Goal: Transaction & Acquisition: Purchase product/service

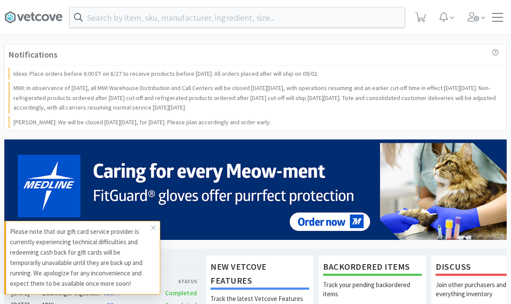
click at [251, 11] on input "text" at bounding box center [237, 17] width 335 height 20
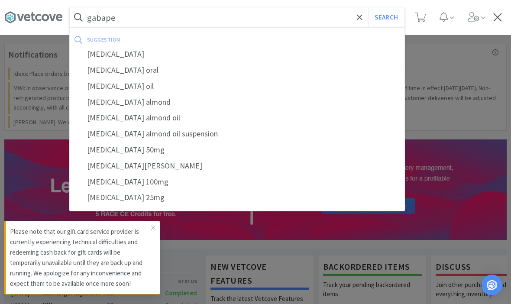
click at [110, 58] on div "[MEDICAL_DATA]" at bounding box center [237, 54] width 335 height 16
type input "[MEDICAL_DATA]"
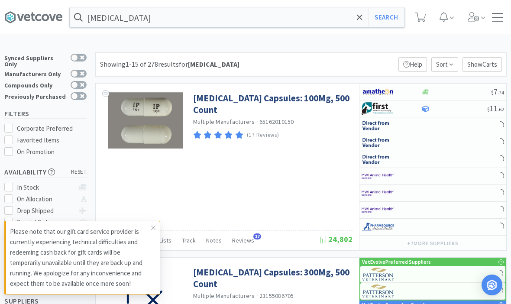
select select "1"
select select "5"
select select "1"
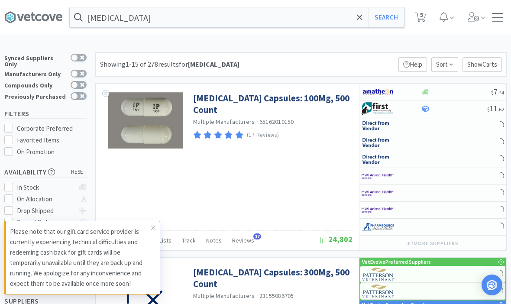
select select "1"
select select "4"
select select "1"
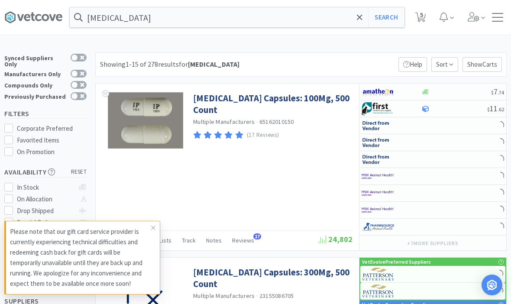
select select "1"
select select "2"
select select "3"
select select "1"
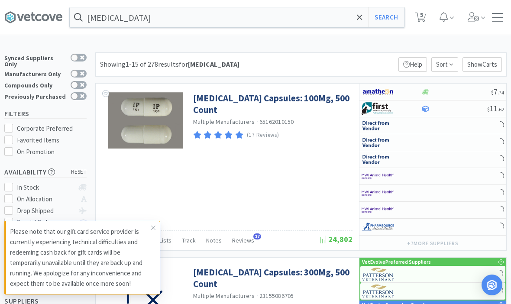
select select "2"
select select "1"
select select "3"
select select "1"
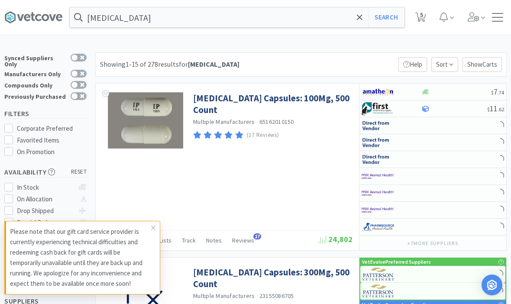
select select "1"
select select "10"
select select "1"
select select "3"
select select "2"
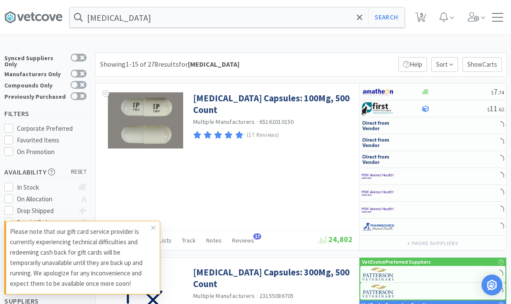
select select "1"
select select "2"
select select "1"
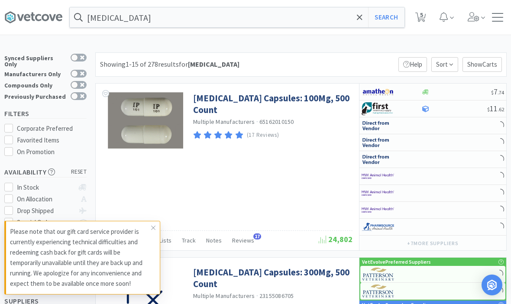
select select "1"
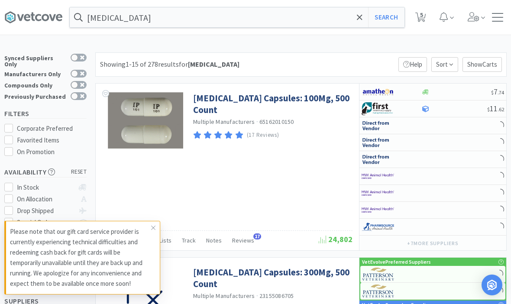
select select "1"
select select "5"
select select "1"
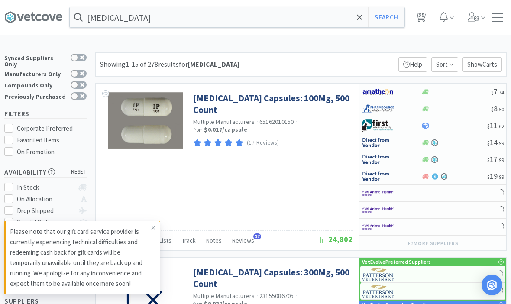
click at [149, 226] on span at bounding box center [153, 228] width 12 height 14
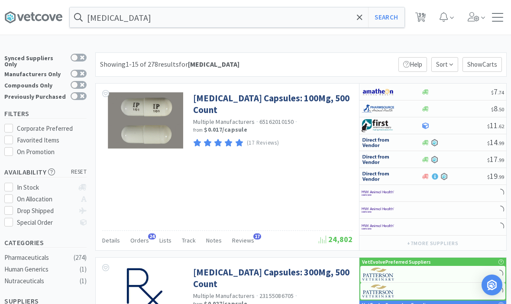
click at [304, 105] on link "Gabapentin Capsules: 100Mg, 500 Count" at bounding box center [271, 104] width 157 height 24
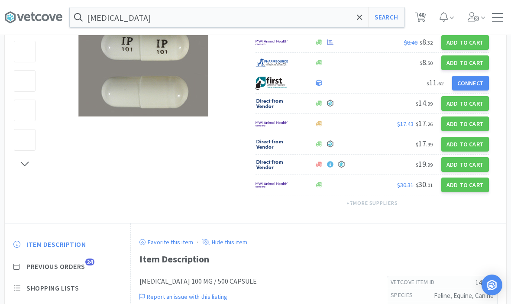
scroll to position [149, 0]
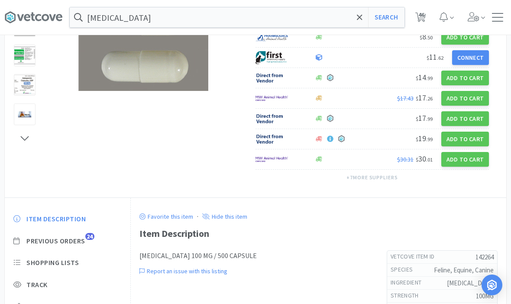
click at [56, 237] on span "Previous Orders" at bounding box center [55, 241] width 59 height 9
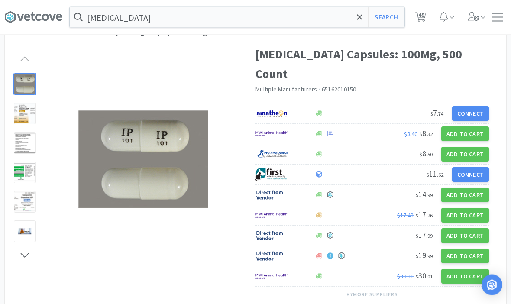
scroll to position [32, 0]
click at [474, 127] on button "Add to Cart" at bounding box center [466, 134] width 48 height 15
select select "1"
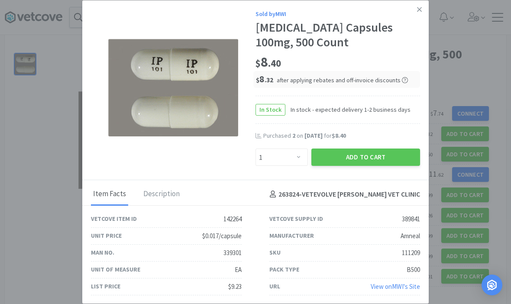
scroll to position [236, 376]
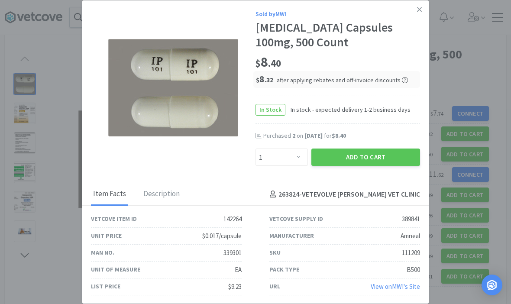
click at [354, 164] on button "Add to Cart" at bounding box center [366, 157] width 109 height 17
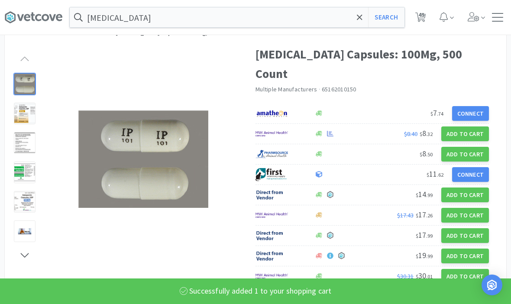
click at [415, 26] on span "49" at bounding box center [421, 17] width 18 height 35
select select "1"
select select "5"
select select "1"
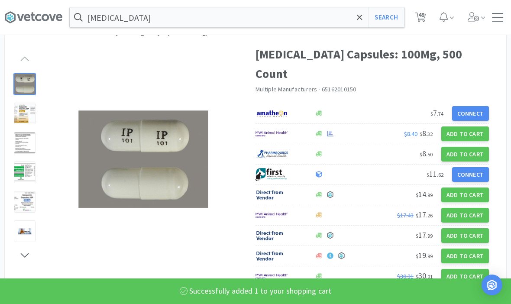
select select "1"
select select "100"
select select "2"
select select "1"
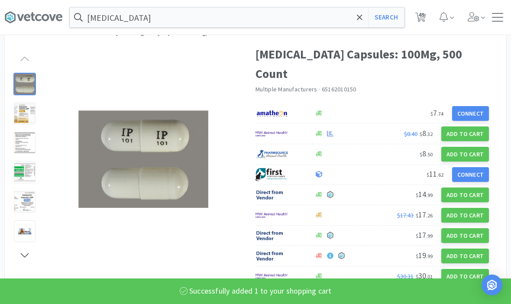
select select "50"
select select "3"
select select "5"
select select "4"
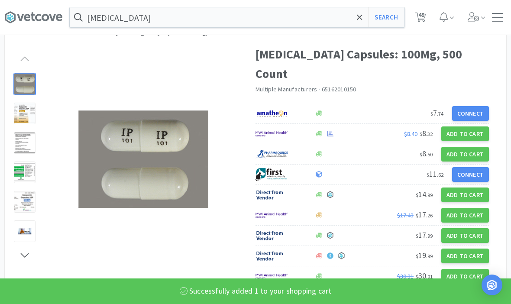
select select "2"
select select "1"
select select "4"
select select "1"
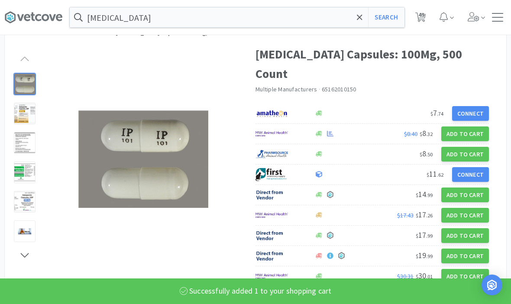
select select "1"
select select "2"
select select "3"
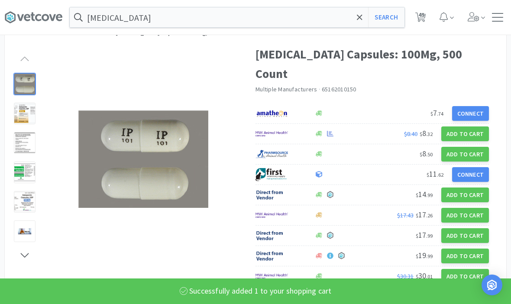
select select "1"
select select "2"
select select "1"
select select "3"
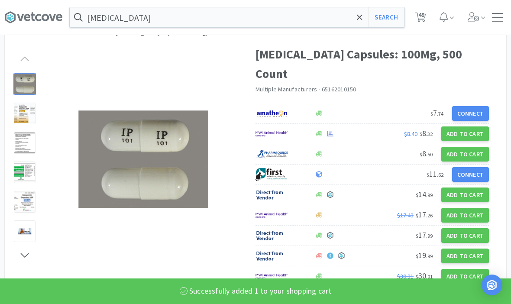
select select "1"
select select "10"
select select "1"
select select "3"
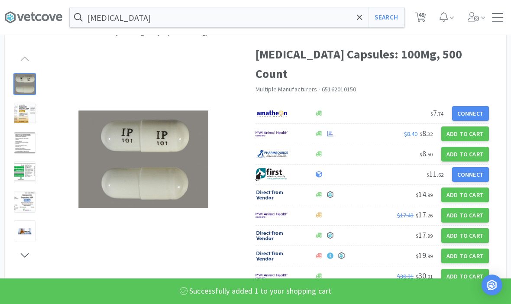
select select "2"
select select "1"
select select "2"
select select "1"
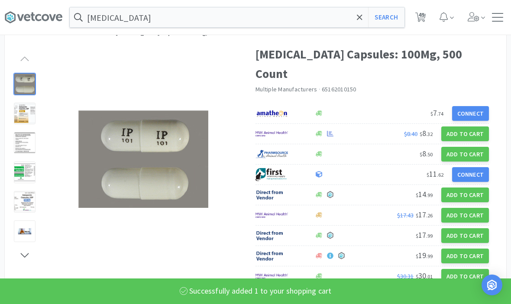
select select "1"
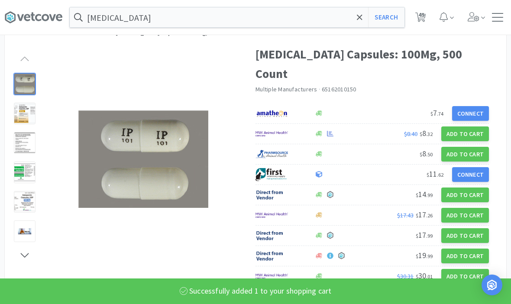
select select "1"
select select "5"
select select "1"
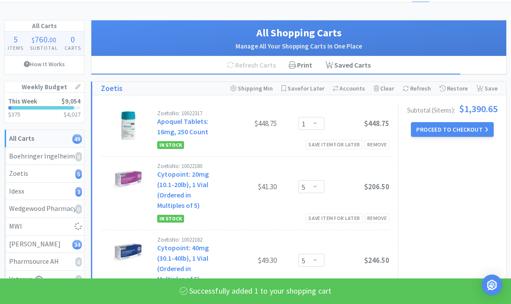
select select "1"
select select "3"
select select "5"
select select "4"
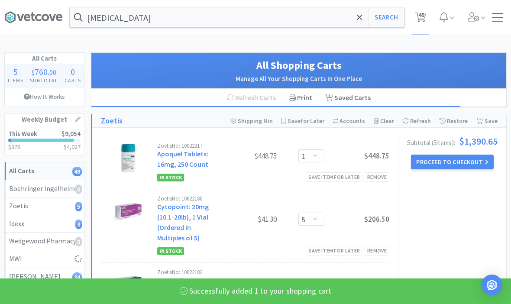
select select "2"
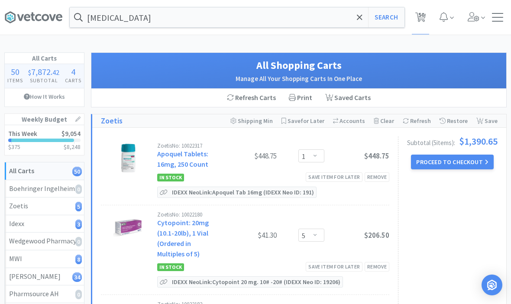
click at [396, 17] on button "Search" at bounding box center [386, 17] width 36 height 20
select select "1"
select select "50"
select select "3"
select select "1"
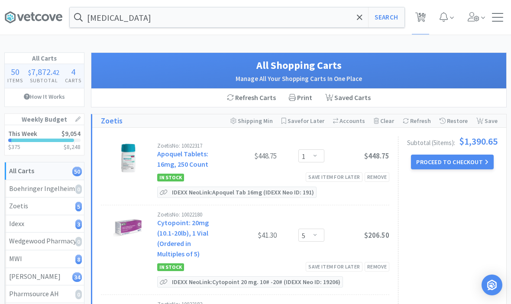
select select "3"
select select "5"
select select "4"
select select "2"
select select "1"
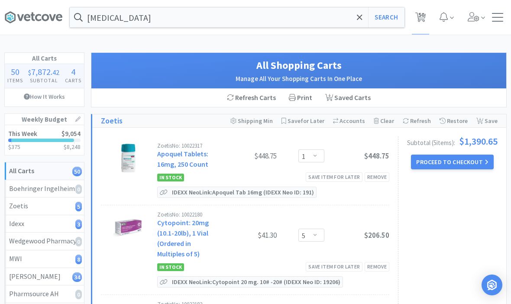
select select "4"
select select "1"
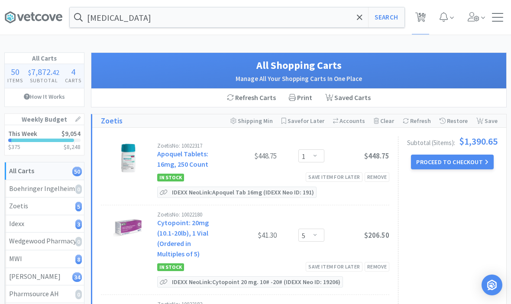
select select "1"
select select "2"
select select "3"
select select "1"
select select "2"
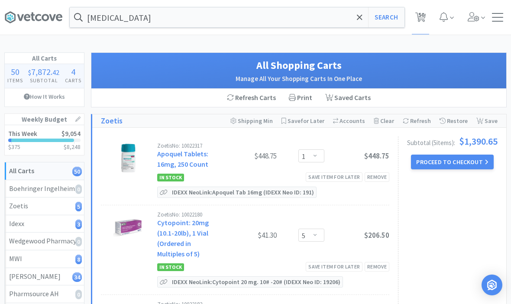
select select "1"
select select "3"
select select "1"
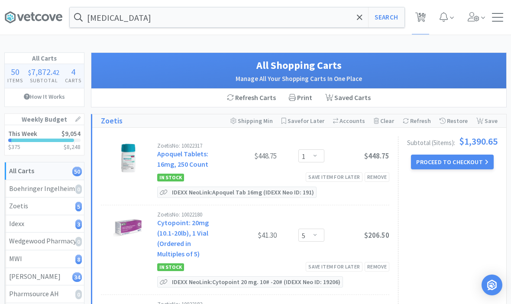
select select "10"
select select "1"
select select "3"
select select "2"
select select "1"
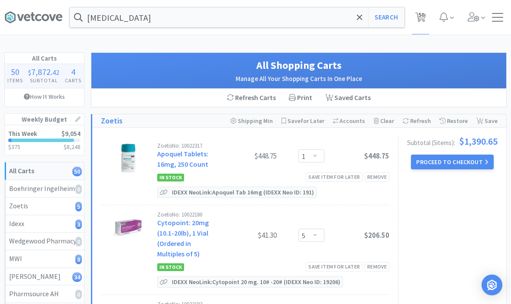
select select "2"
select select "1"
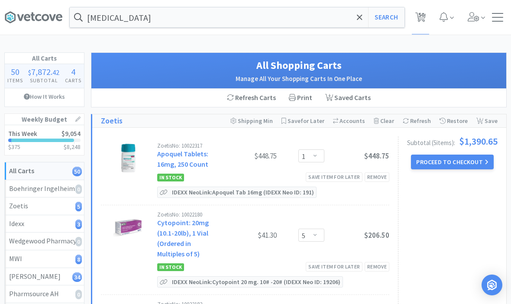
select select "1"
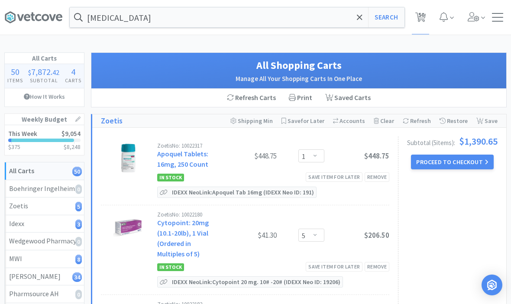
select select "1"
select select "5"
select select "1"
select select "100"
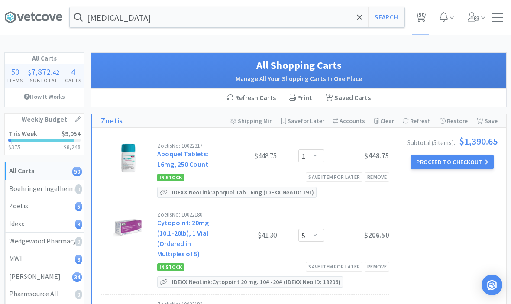
select select "2"
select select "1"
select select "5"
select select "1"
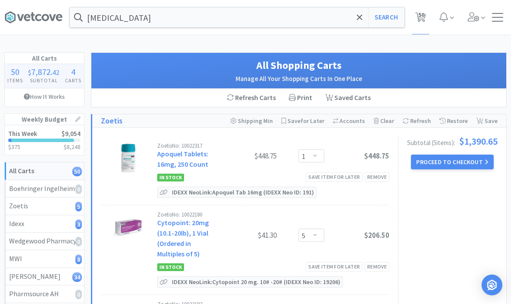
select select "1"
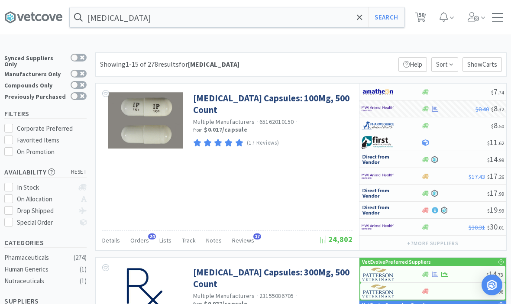
click at [206, 107] on link "Gabapentin Capsules: 100Mg, 500 Count" at bounding box center [271, 104] width 157 height 24
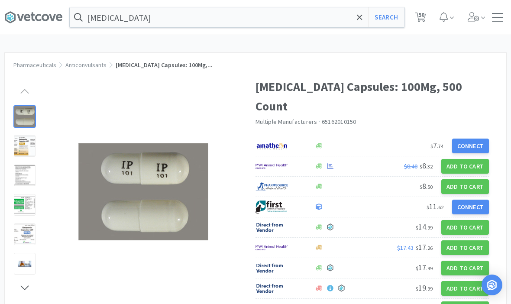
click at [36, 23] on icon at bounding box center [33, 17] width 58 height 13
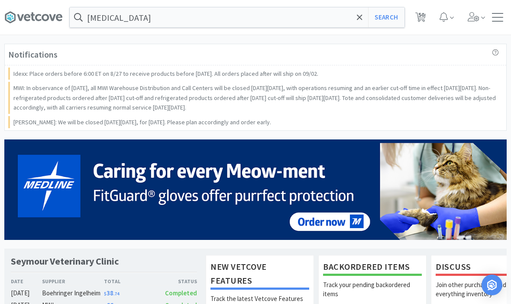
click at [425, 11] on span "50" at bounding box center [421, 17] width 11 height 12
select select "1"
select select "5"
select select "1"
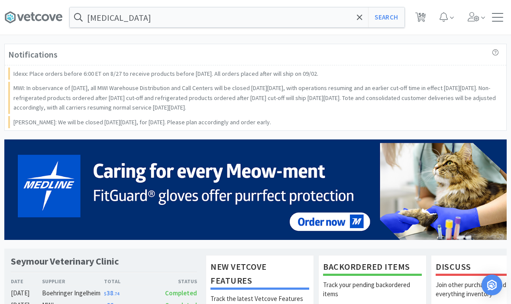
select select "1"
select select "100"
select select "2"
select select "1"
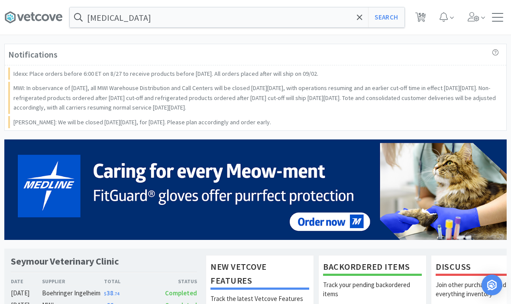
select select "50"
select select "3"
select select "1"
select select "3"
select select "5"
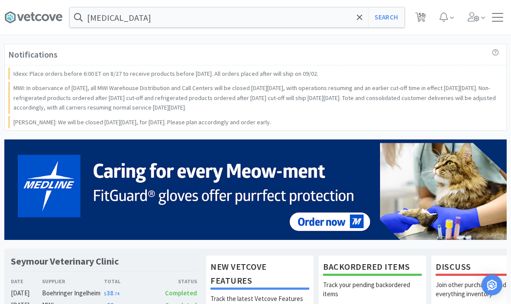
select select "4"
select select "2"
select select "1"
select select "4"
select select "1"
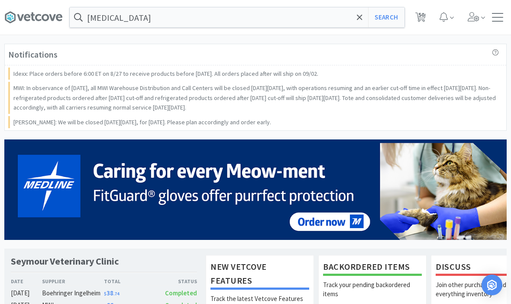
select select "1"
select select "2"
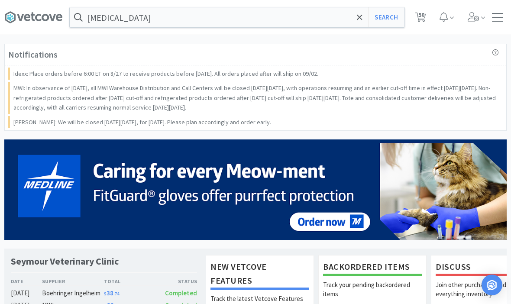
select select "3"
select select "1"
select select "2"
select select "1"
select select "3"
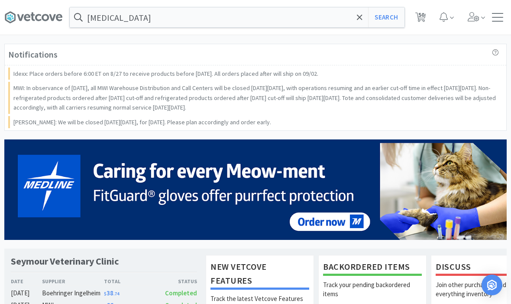
select select "3"
select select "1"
select select "10"
select select "1"
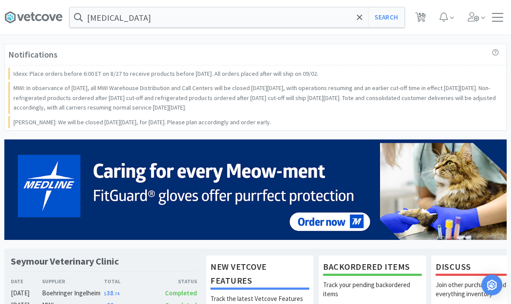
select select "3"
select select "2"
select select "1"
select select "2"
select select "1"
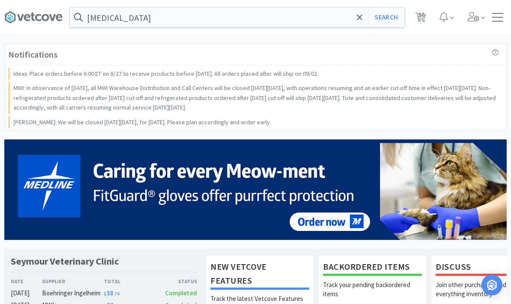
select select "1"
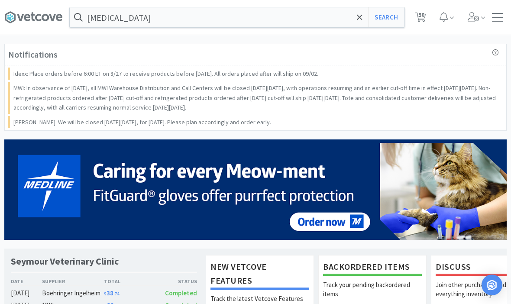
select select "1"
select select "5"
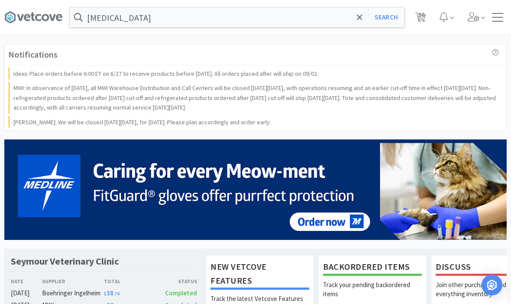
select select "1"
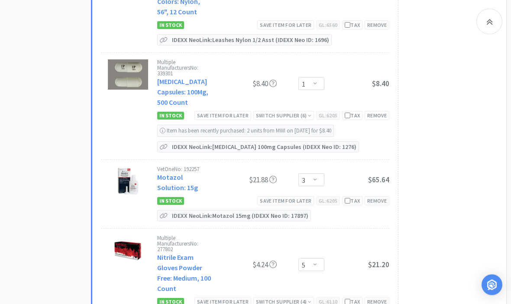
scroll to position [1177, 0]
click at [381, 92] on div "Multiple Manufacturers No: 339301 Gabapentin Capsules: 100Mg, 500 Count $8.40 E…" at bounding box center [273, 84] width 232 height 49
click at [376, 111] on div "Remove" at bounding box center [377, 115] width 25 height 9
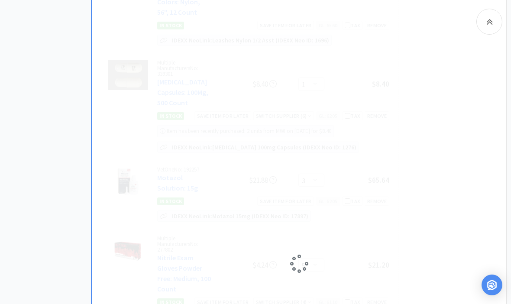
select select "3"
select select "5"
select select "4"
select select "2"
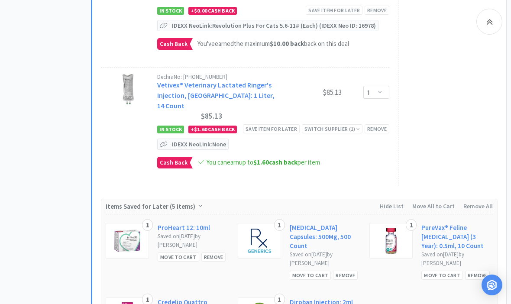
scroll to position [5476, 0]
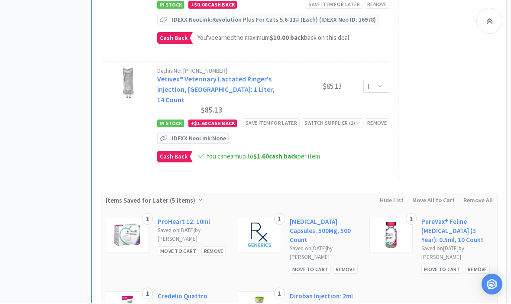
click at [329, 218] on link "[MEDICAL_DATA] Capsules: 500Mg, 500 Count" at bounding box center [325, 231] width 71 height 27
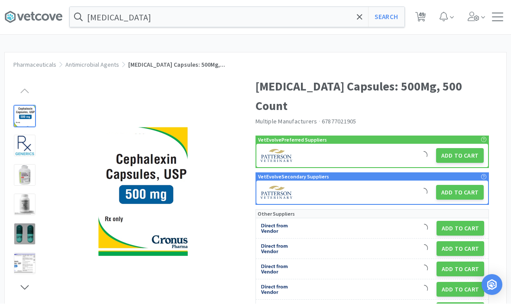
scroll to position [0, 0]
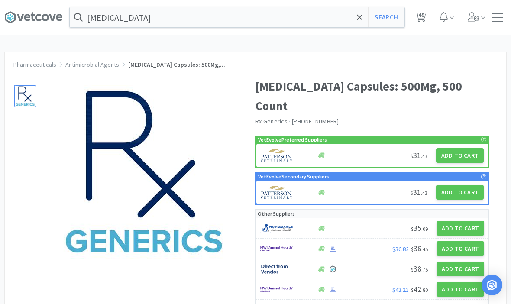
click at [464, 148] on button "Add to Cart" at bounding box center [460, 155] width 48 height 15
select select "1"
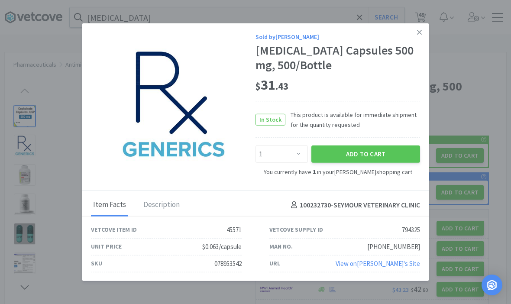
click at [425, 36] on link at bounding box center [419, 32] width 15 height 19
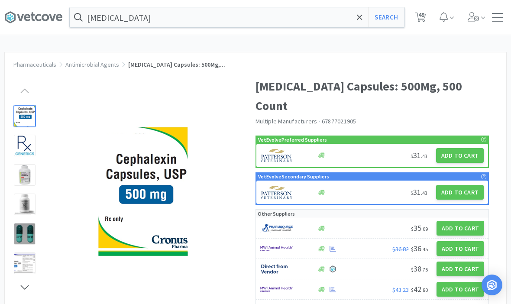
click at [425, 20] on span "49" at bounding box center [422, 14] width 6 height 35
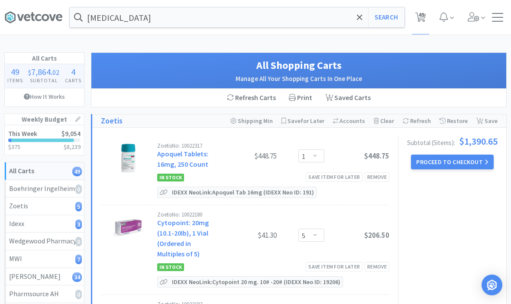
click at [358, 26] on span at bounding box center [360, 17] width 10 height 18
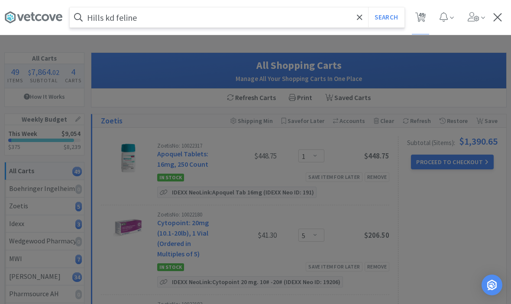
click at [386, 17] on button "Search" at bounding box center [386, 17] width 36 height 20
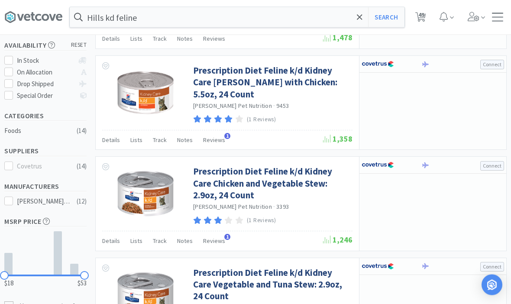
scroll to position [127, 0]
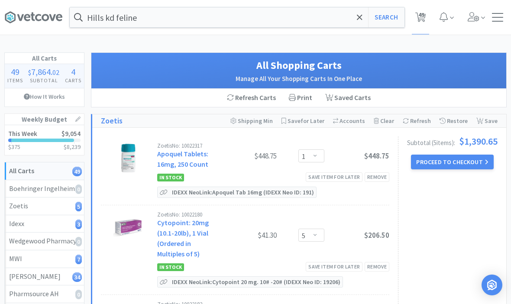
click at [361, 15] on icon at bounding box center [360, 17] width 6 height 9
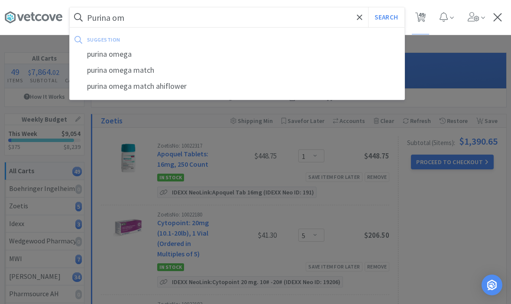
click at [386, 17] on button "Search" at bounding box center [386, 17] width 36 height 20
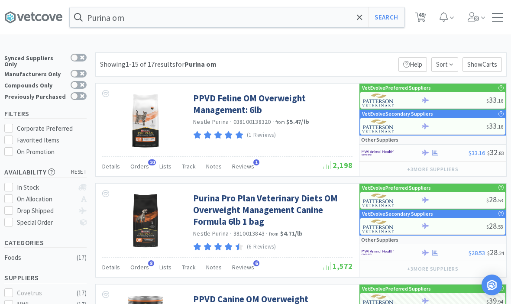
click at [501, 21] on span at bounding box center [497, 21] width 11 height 1
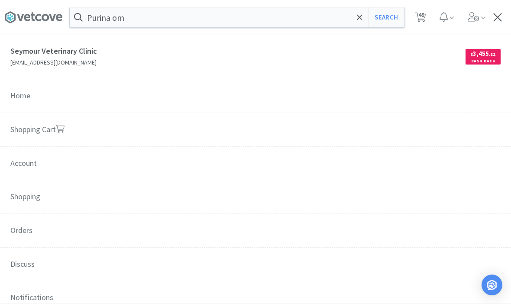
click at [19, 230] on span "Orders" at bounding box center [255, 231] width 511 height 34
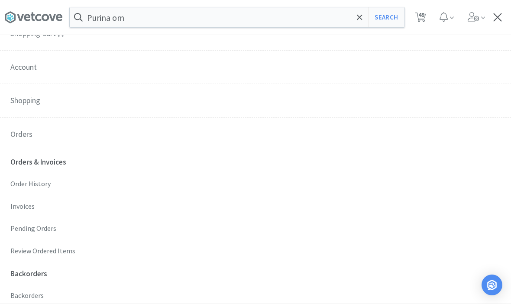
scroll to position [97, 0]
click at [21, 177] on p "Order History" at bounding box center [255, 182] width 490 height 11
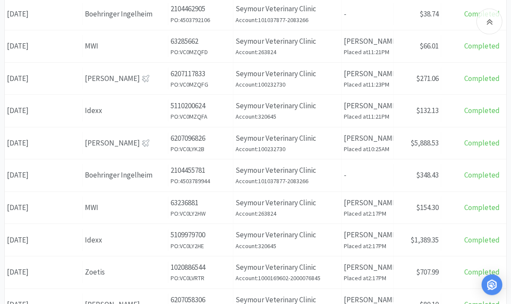
scroll to position [176, 0]
click at [39, 148] on div "Date August 20th, 2025" at bounding box center [44, 143] width 78 height 22
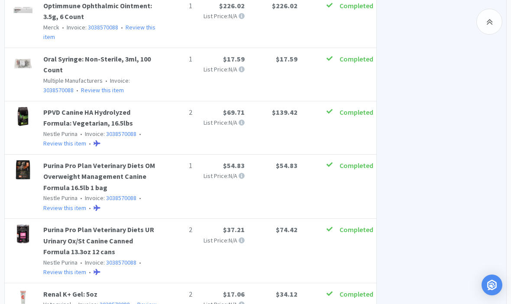
scroll to position [2227, 0]
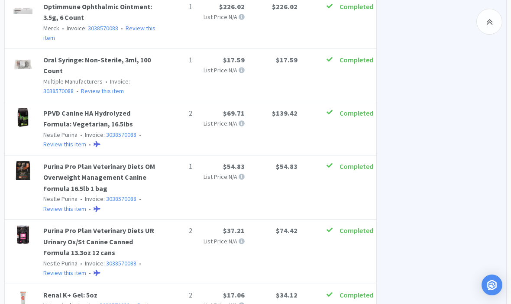
click at [56, 269] on link "Review this item" at bounding box center [64, 273] width 43 height 8
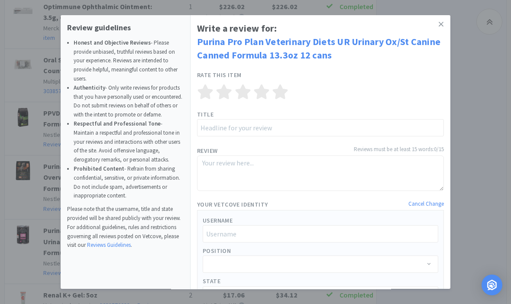
click at [439, 19] on link at bounding box center [441, 24] width 15 height 19
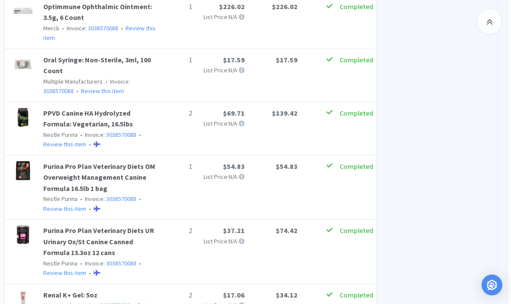
click at [53, 226] on link "Purina Pro Plan Veterinary Diets UR Urinary Ox/St Canine Canned Formula 13.3oz …" at bounding box center [98, 241] width 111 height 31
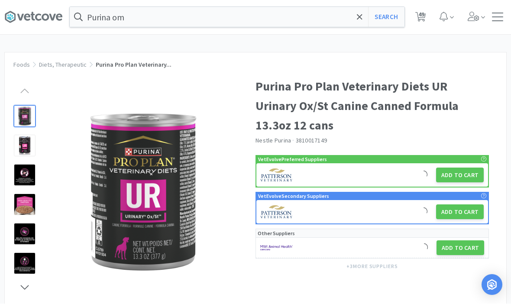
scroll to position [0, 0]
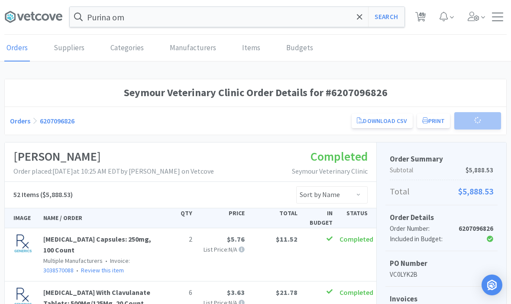
scroll to position [2227, 0]
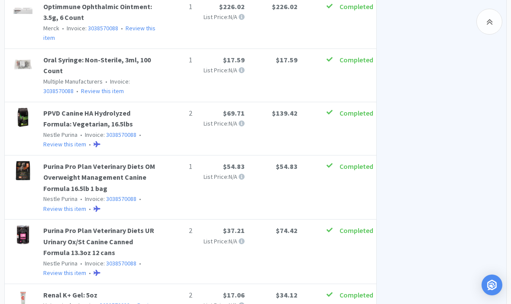
click at [161, 225] on div "Purina Pro Plan Veterinary Diets UR Urinary Ox/St Canine Canned Formula 13.3oz …" at bounding box center [190, 251] width 361 height 53
click at [115, 260] on link "3038570088" at bounding box center [121, 264] width 30 height 8
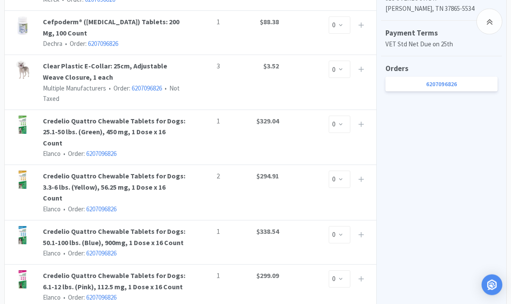
scroll to position [406, 0]
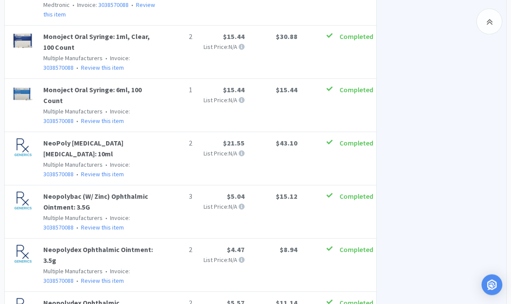
scroll to position [2197, 0]
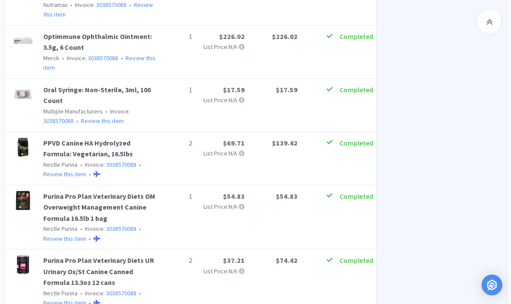
click at [326, 255] on div "Purina Pro Plan Veterinary Diets UR Urinary Ox/St Canine Canned Formula 13.3oz …" at bounding box center [190, 281] width 361 height 53
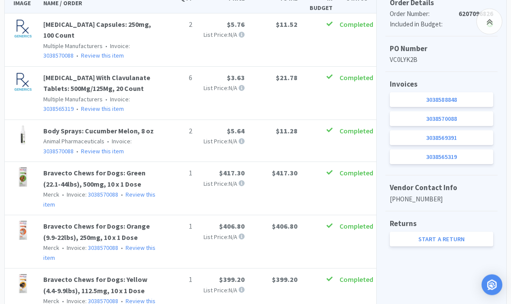
scroll to position [215, 0]
click at [462, 101] on link "3038588848" at bounding box center [442, 99] width 104 height 15
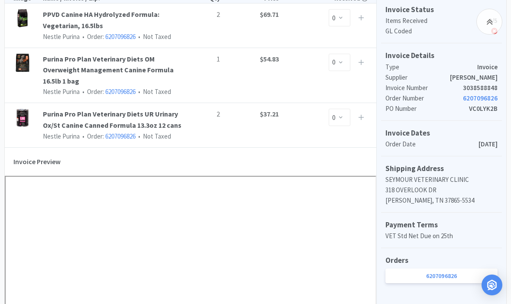
scroll to position [192, 0]
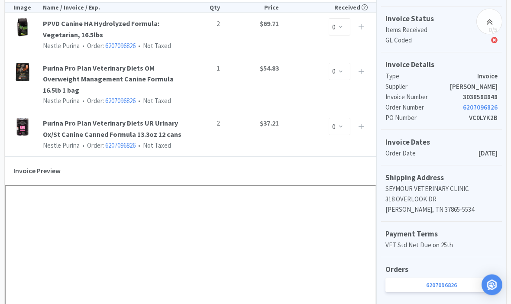
click at [201, 141] on div "Purina Pro Plan Veterinary Diets UR Urinary Ox/St Canine Canned Formula 13.3oz …" at bounding box center [191, 135] width 372 height 44
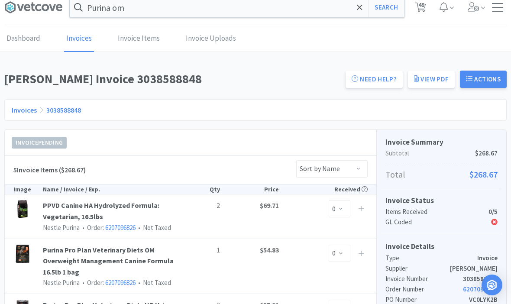
scroll to position [0, 0]
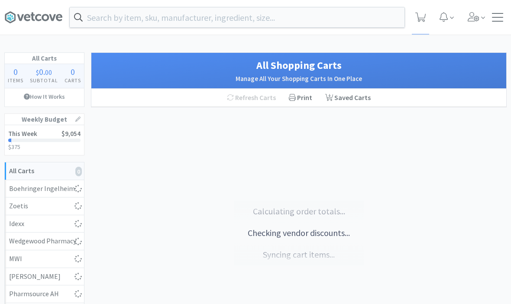
select select "1"
select select "5"
select select "1"
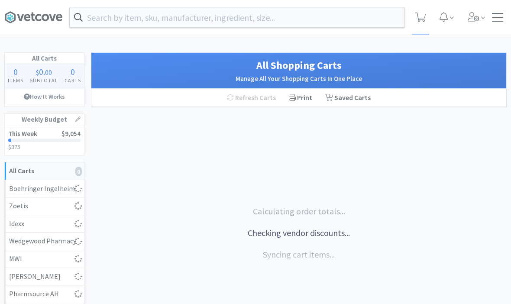
select select "1"
select select "100"
select select "2"
select select "1"
select select "50"
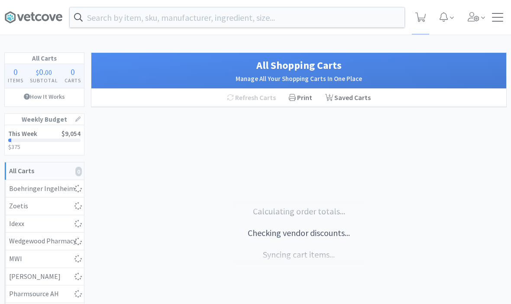
select select "3"
select select "5"
select select "4"
select select "2"
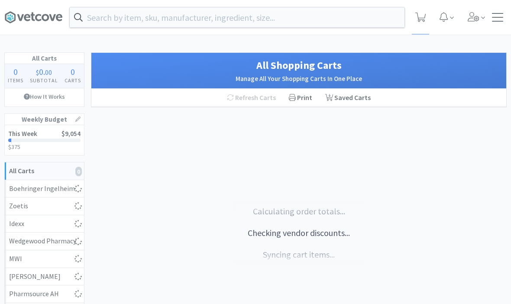
select select "1"
select select "4"
select select "1"
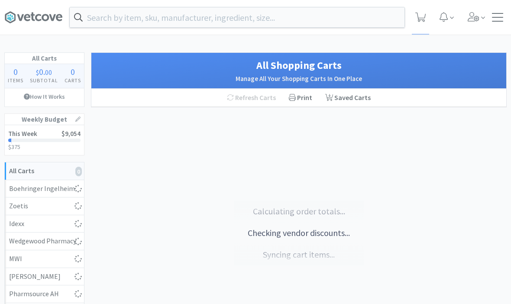
select select "1"
select select "2"
select select "3"
select select "1"
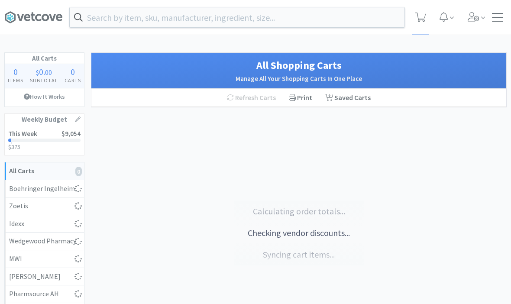
select select "2"
select select "1"
select select "3"
select select "1"
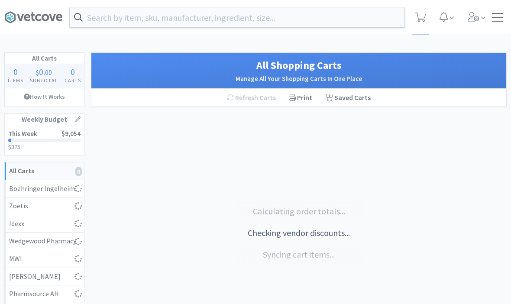
select select "1"
select select "10"
select select "1"
select select "3"
select select "2"
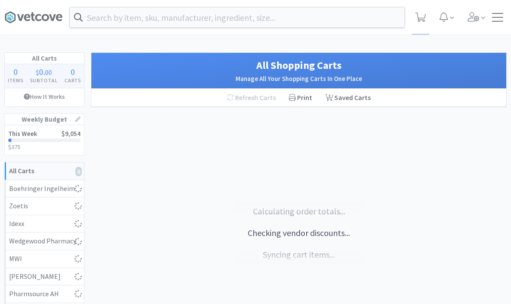
select select "1"
select select "2"
select select "1"
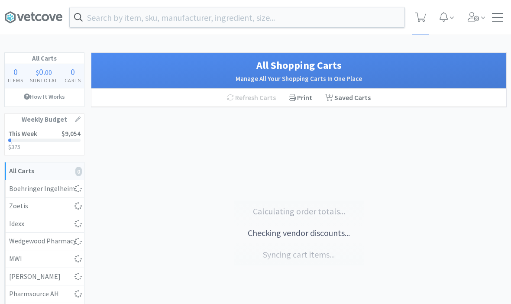
select select "1"
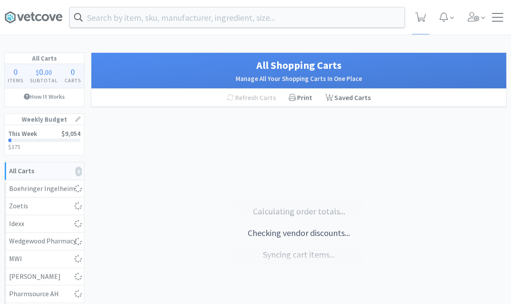
select select "1"
select select "5"
select select "1"
